Goal: Navigation & Orientation: Find specific page/section

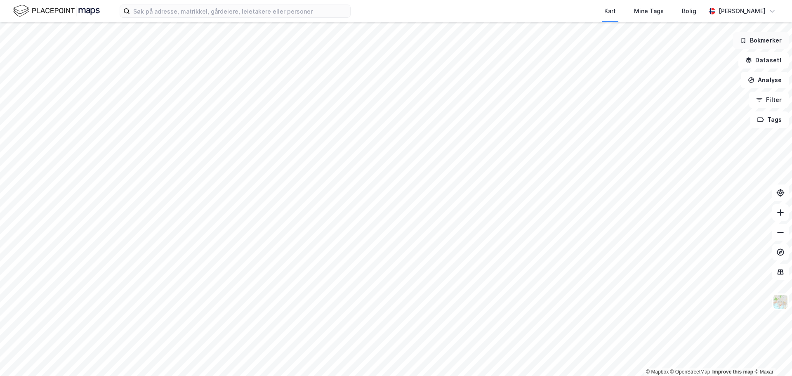
click at [770, 39] on button "Bokmerker" at bounding box center [761, 40] width 56 height 17
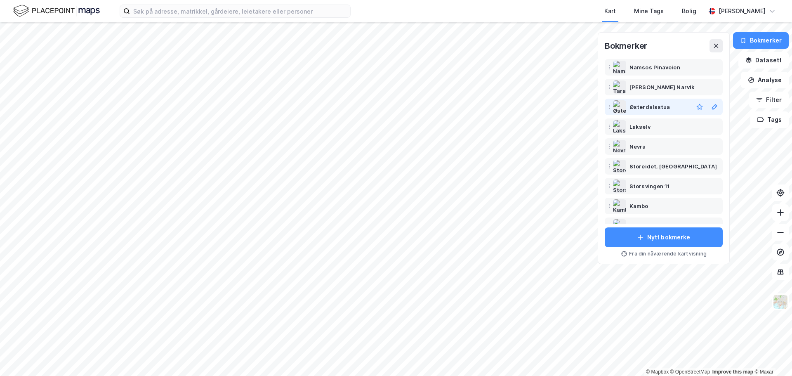
click at [658, 110] on div "Østerdalsstua" at bounding box center [650, 107] width 40 height 10
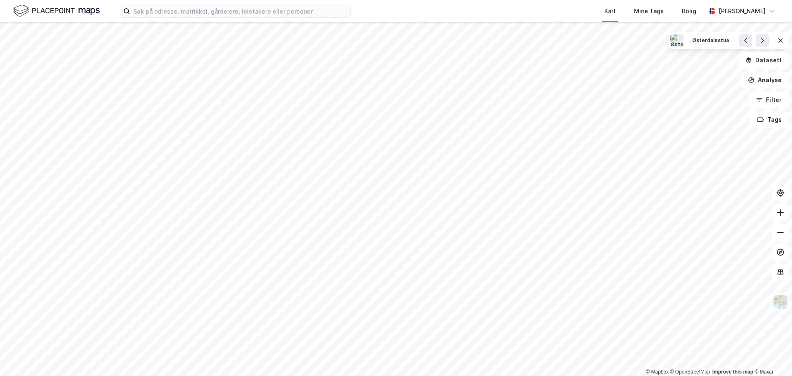
click at [331, 375] on html "Kart Mine Tags Bolig [PERSON_NAME] © Mapbox © OpenStreetMap Improve this map © …" at bounding box center [396, 188] width 792 height 376
